Goal: Communication & Community: Answer question/provide support

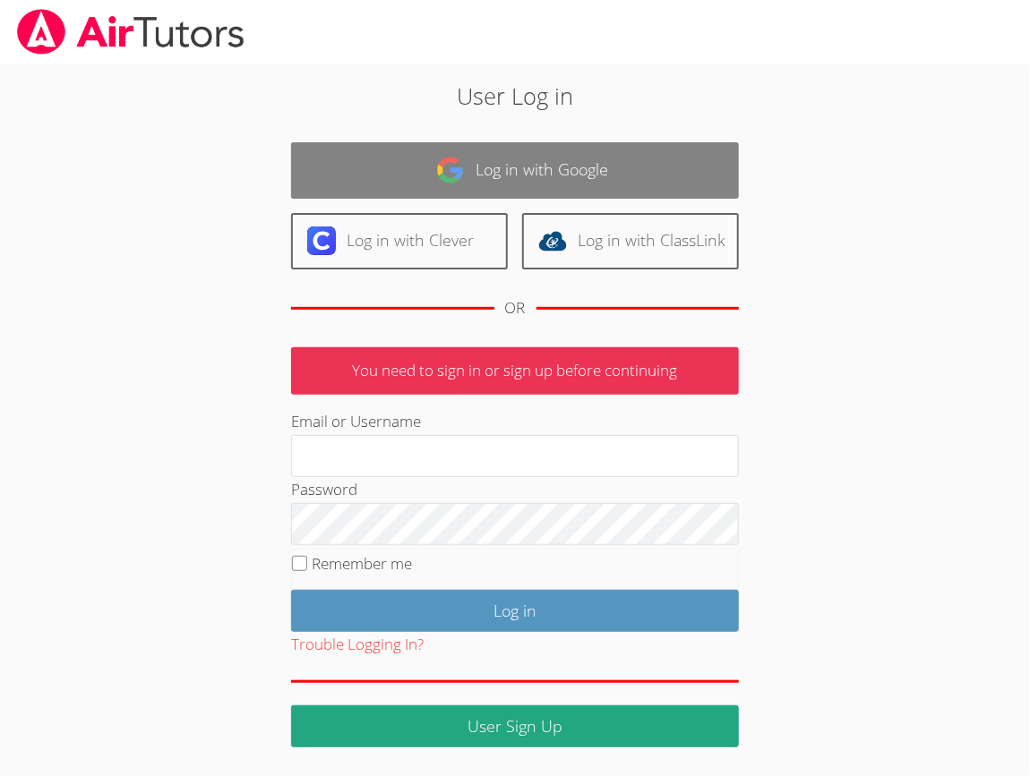
click at [508, 161] on link "Log in with Google" at bounding box center [515, 170] width 448 height 56
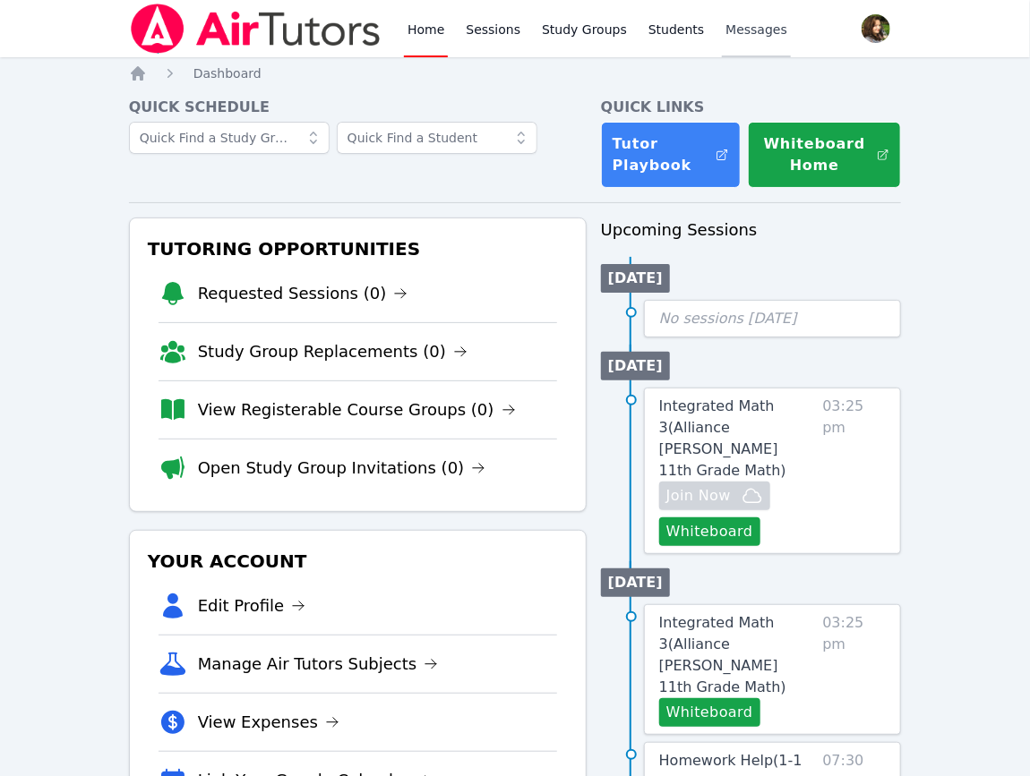
click at [728, 33] on span "Messages" at bounding box center [756, 30] width 62 height 18
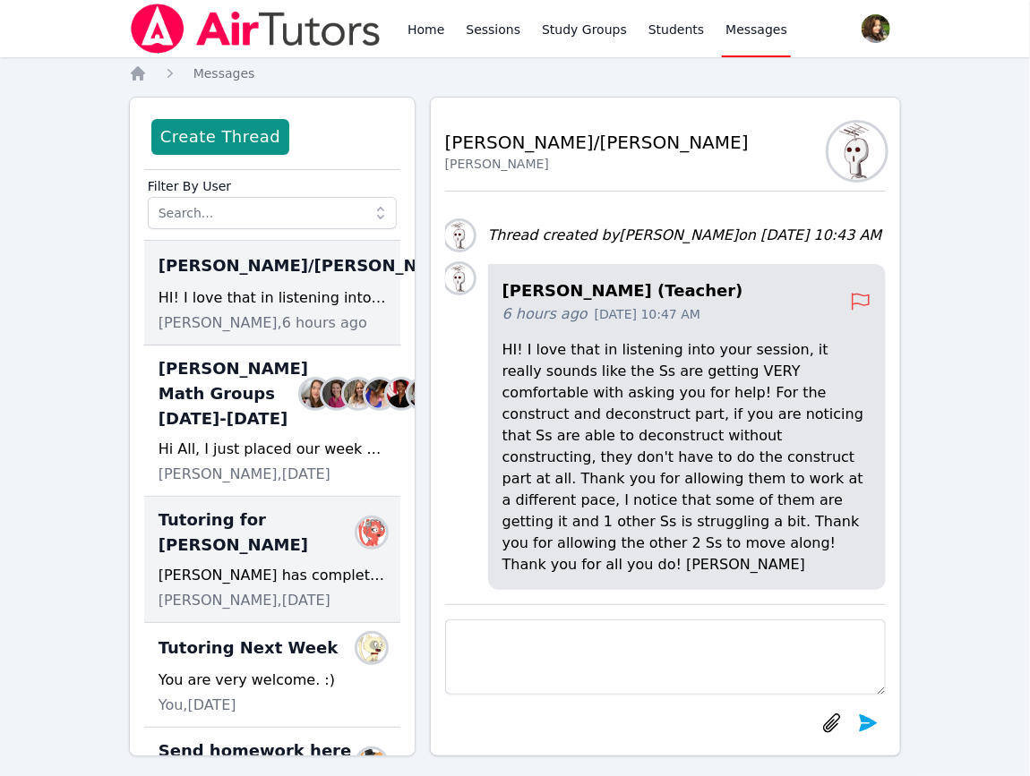
click at [296, 585] on div "[PERSON_NAME] has completed all of his missing assignments and homework. Howeve…" at bounding box center [271, 575] width 227 height 21
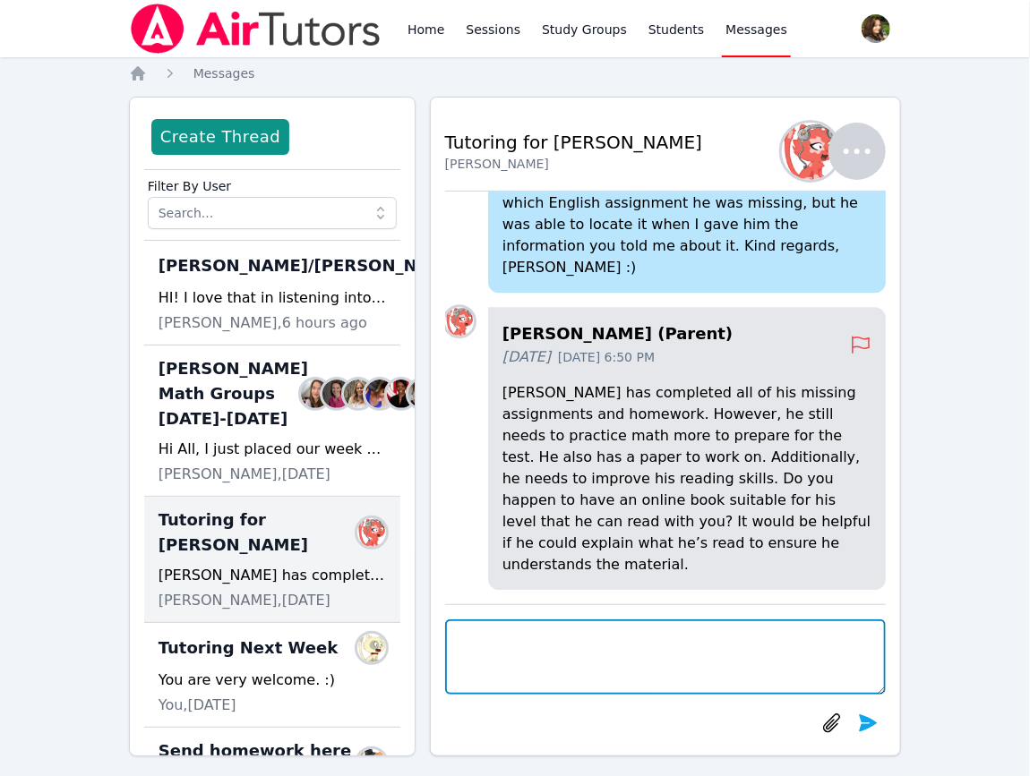
click at [590, 636] on textarea at bounding box center [665, 657] width 441 height 75
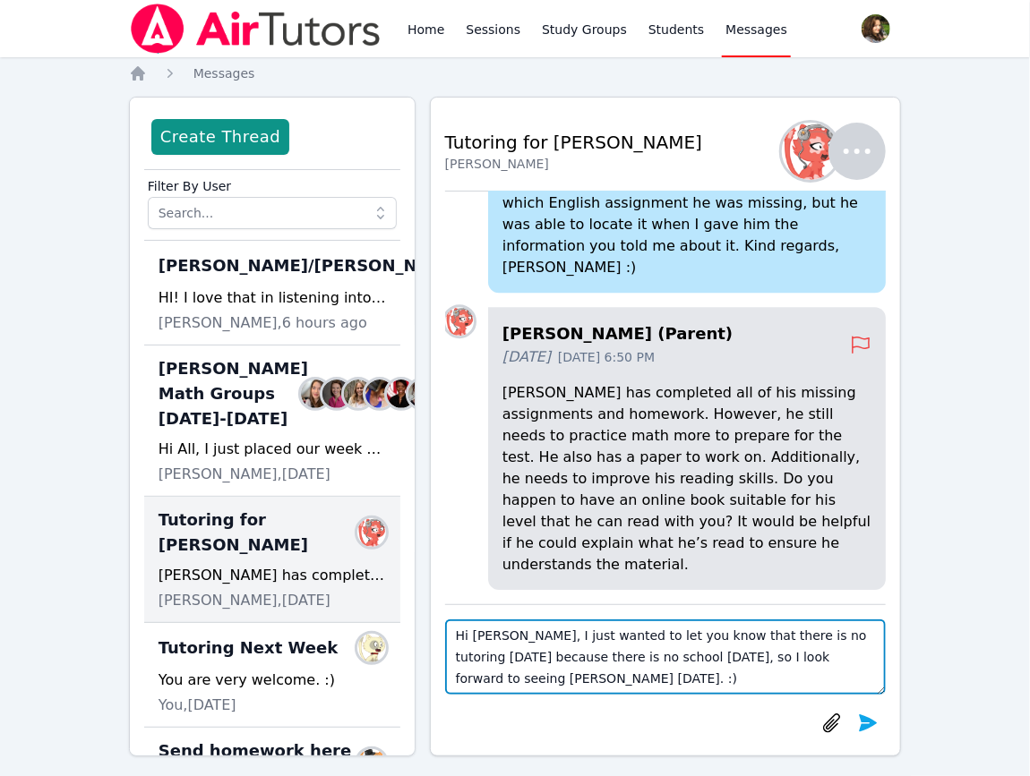
click at [529, 645] on textarea "Hi [PERSON_NAME], I just wanted to let you know that there is no tutoring [DATE…" at bounding box center [665, 657] width 441 height 75
type textarea "Hi [PERSON_NAME], I wanted to let you know that there is no tutoring [DATE] bec…"
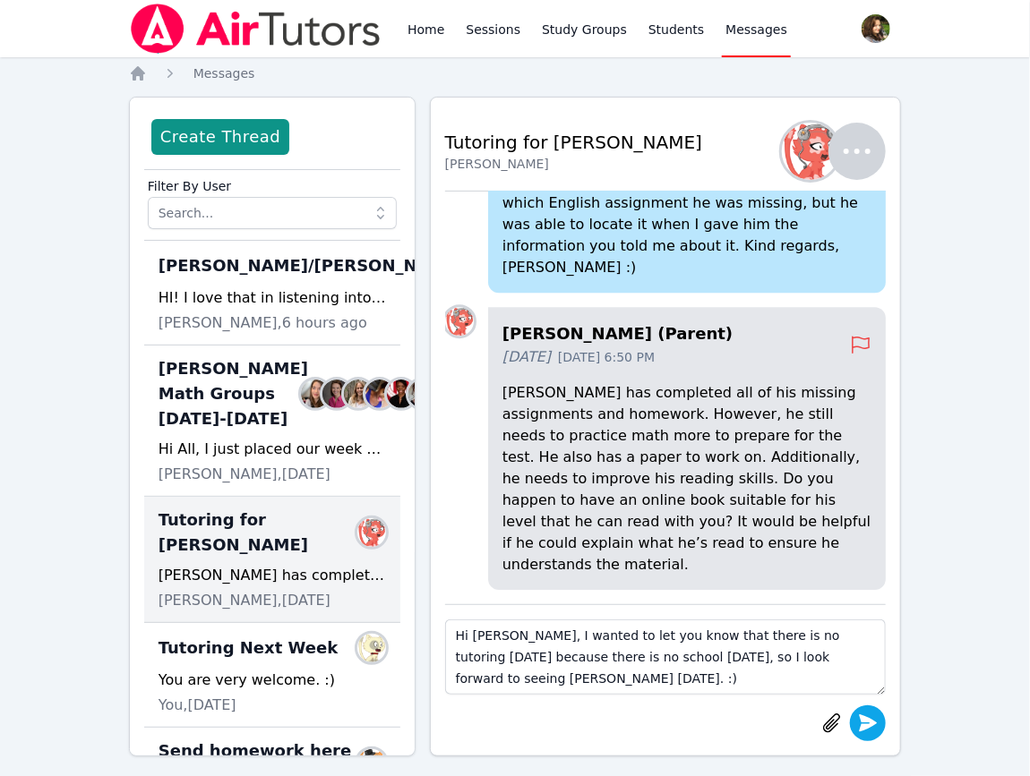
click at [863, 727] on icon "submit" at bounding box center [868, 722] width 18 height 17
